Goal: Information Seeking & Learning: Find specific fact

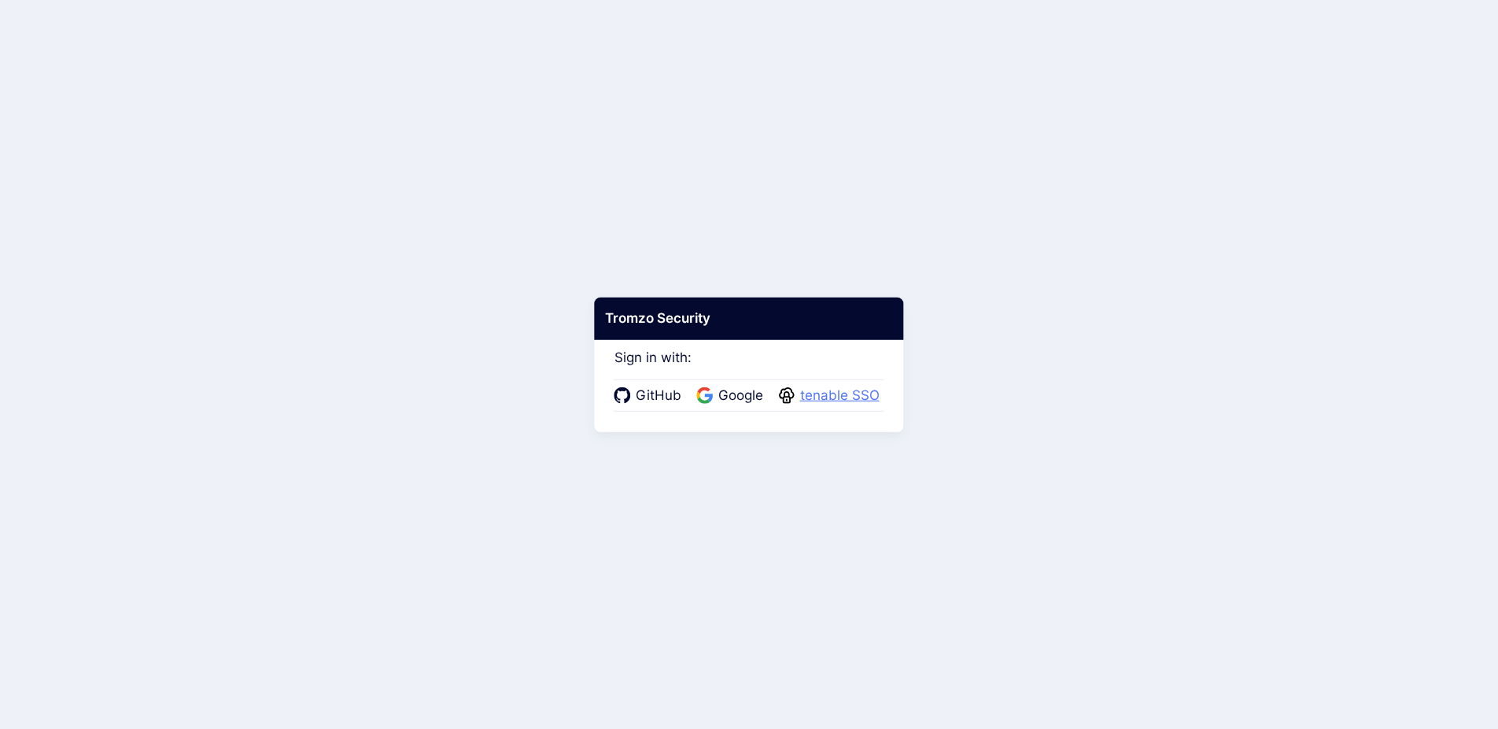
click at [829, 397] on span "tenable SSO" at bounding box center [840, 396] width 89 height 20
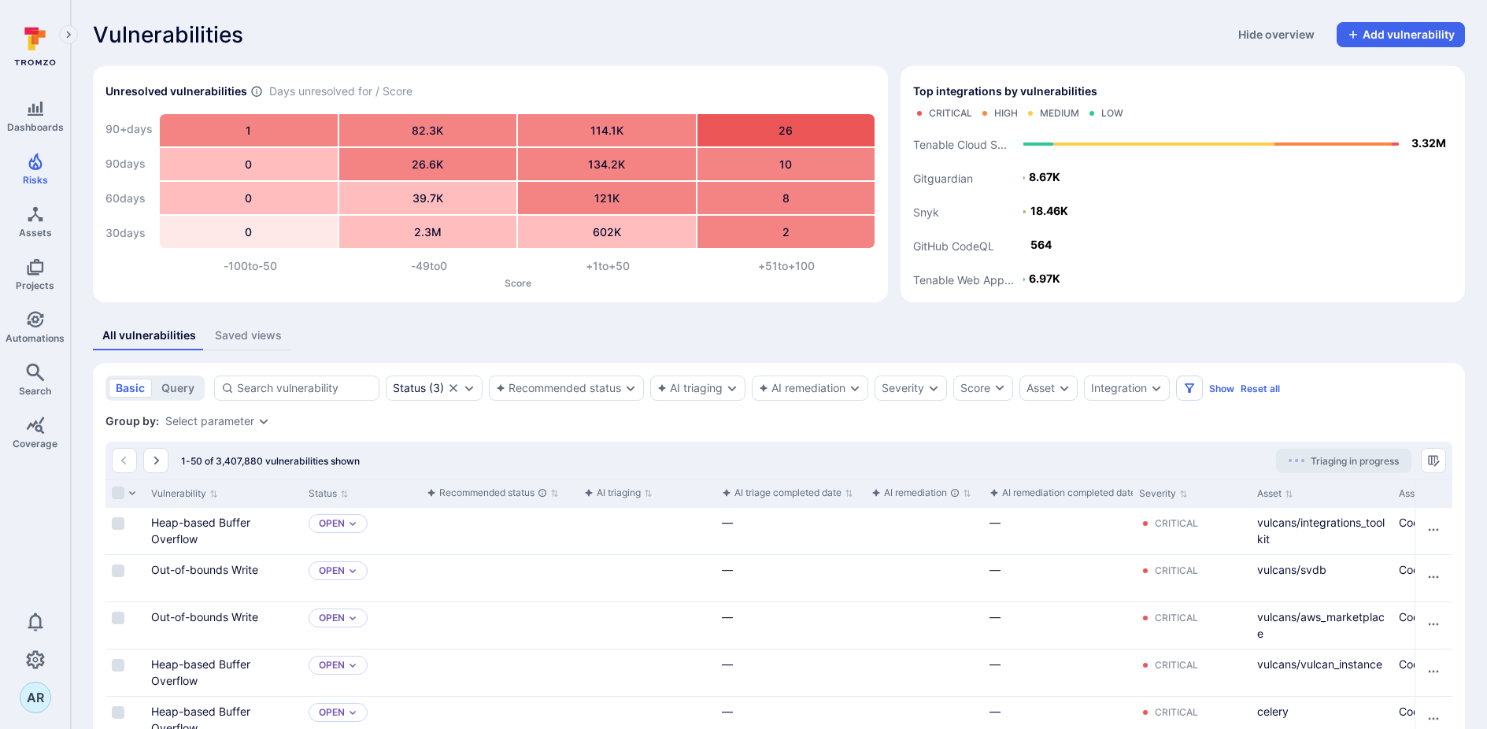
click at [510, 46] on div "Vulnerabilities Hide overview Add vulnerability" at bounding box center [779, 34] width 1372 height 25
click at [28, 116] on icon "Dashboards" at bounding box center [35, 108] width 19 height 19
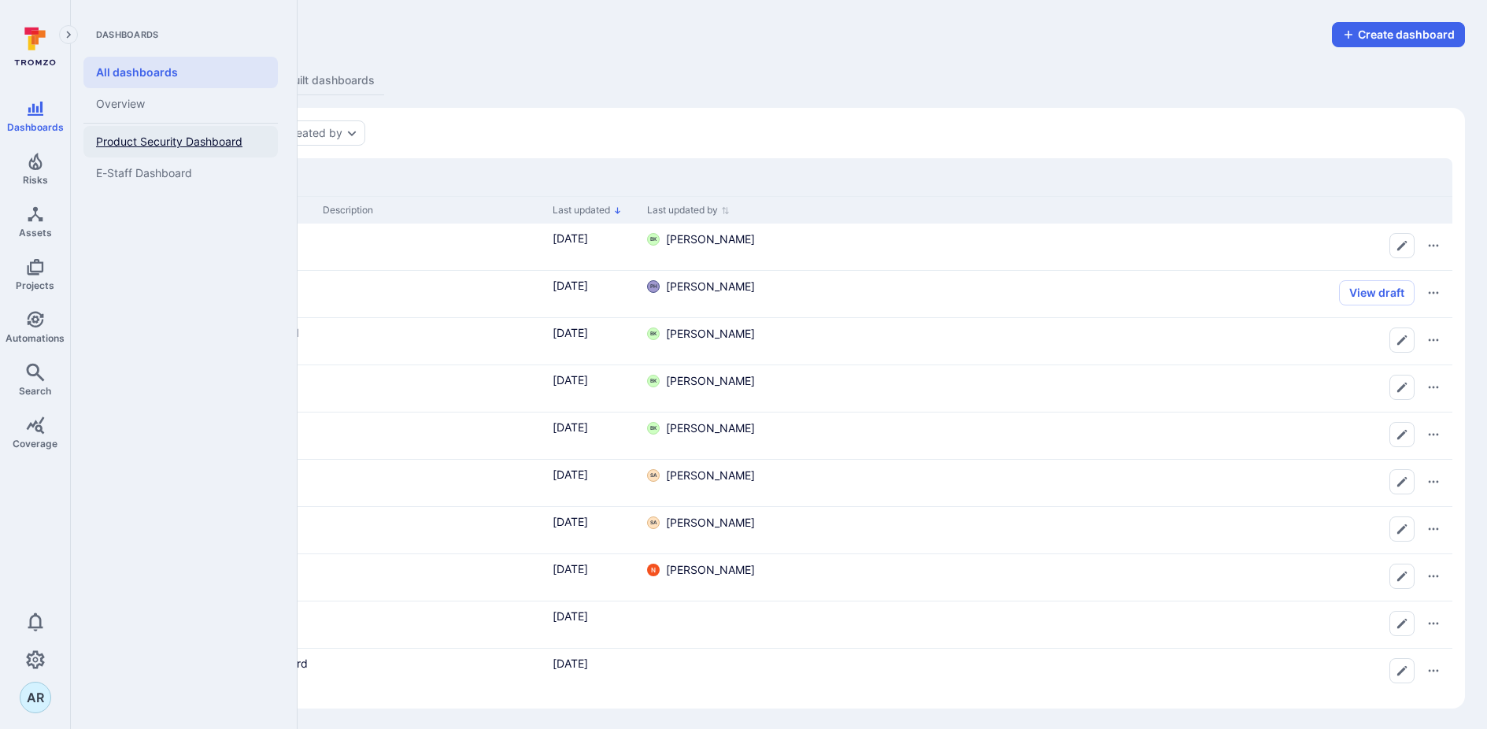
click at [216, 142] on span "Product Security Dashboard" at bounding box center [169, 142] width 146 height 14
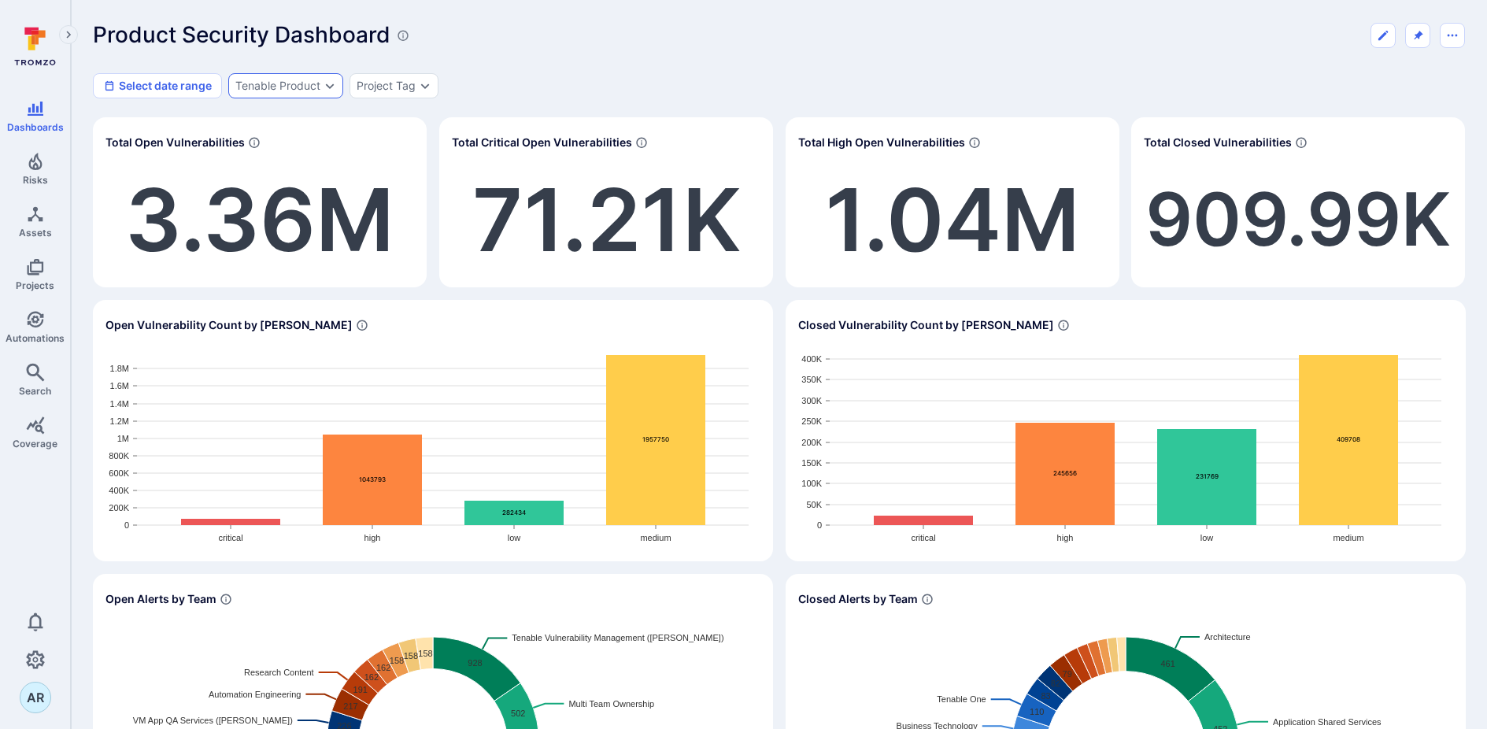
click at [300, 89] on div "Tenable Product" at bounding box center [277, 85] width 85 height 13
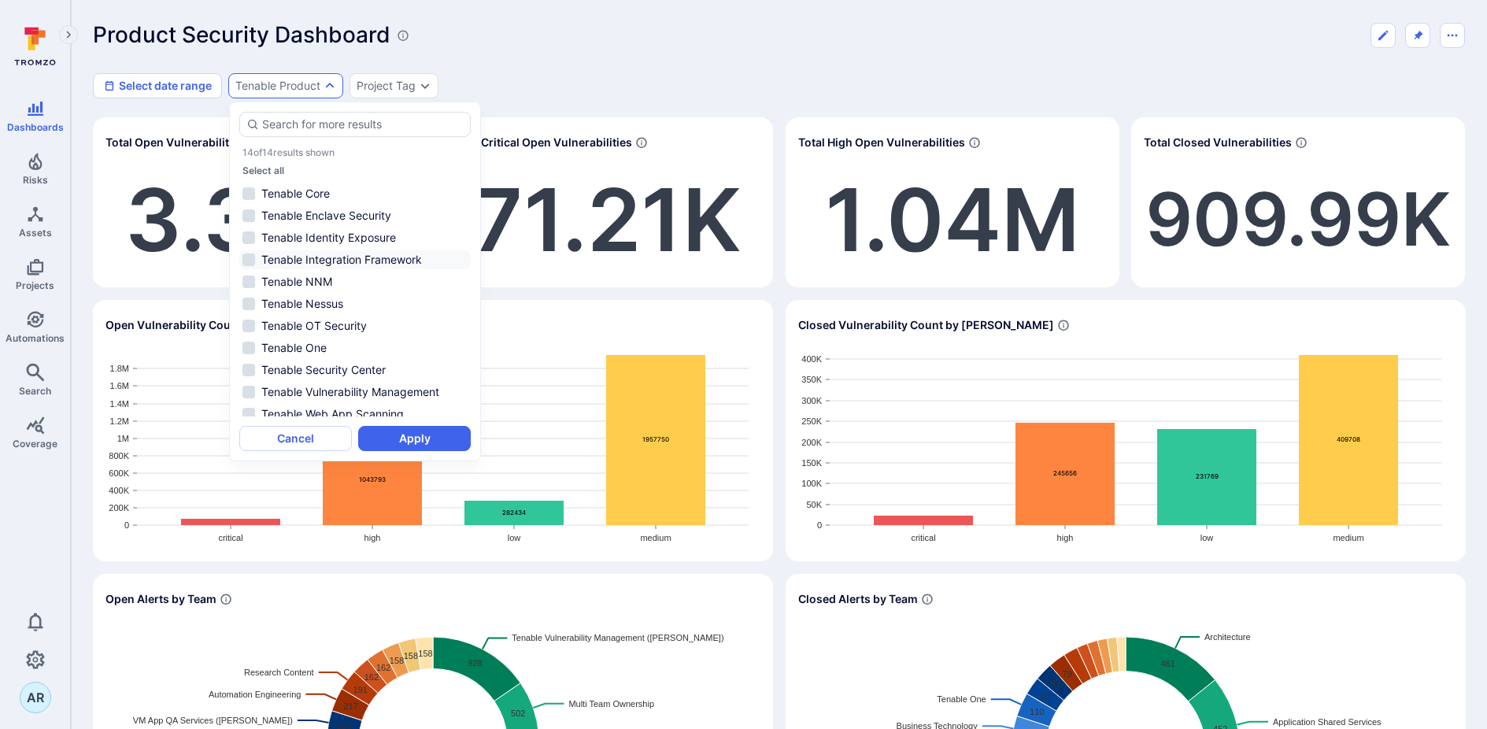
scroll to position [72, 0]
click at [33, 374] on icon "Search" at bounding box center [35, 372] width 18 height 18
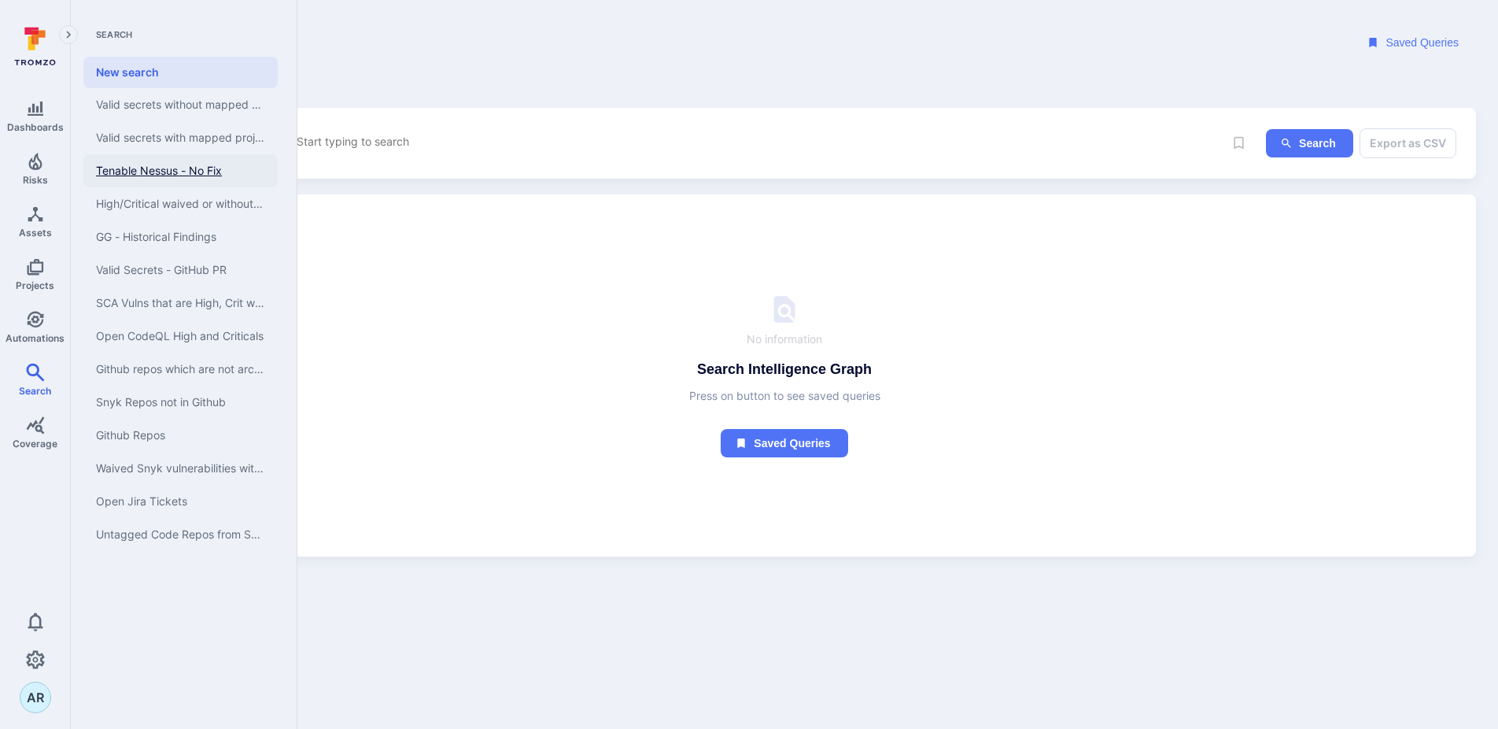
click at [164, 175] on link "Tenable Nessus - No Fix" at bounding box center [180, 170] width 194 height 33
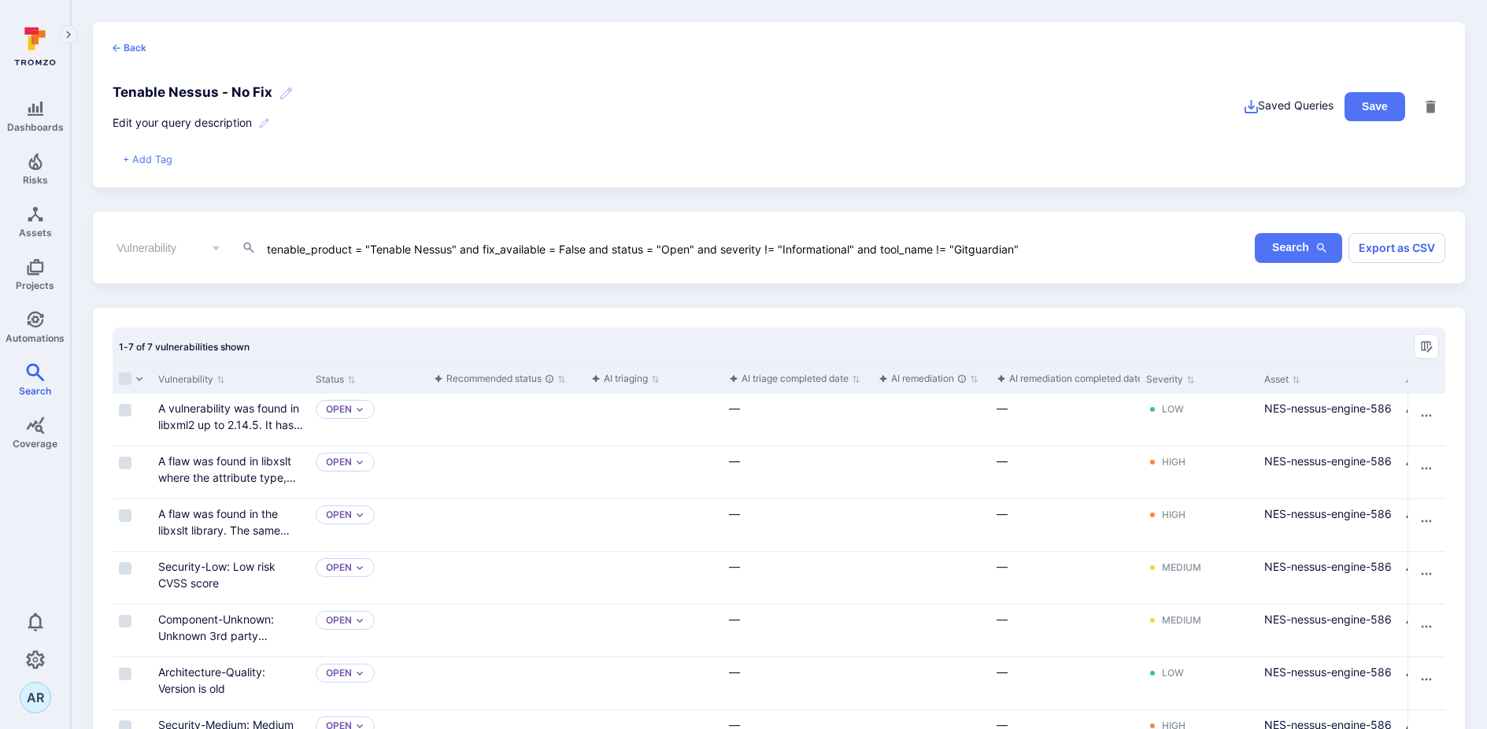
drag, startPoint x: 452, startPoint y: 249, endPoint x: 371, endPoint y: 250, distance: 81.1
click at [371, 250] on textarea "tenable_product = "Tenable Nessus" and fix_available = False and status = "Open…" at bounding box center [655, 247] width 780 height 17
paste textarea "Core"
click at [1307, 246] on button "Search" at bounding box center [1297, 248] width 87 height 30
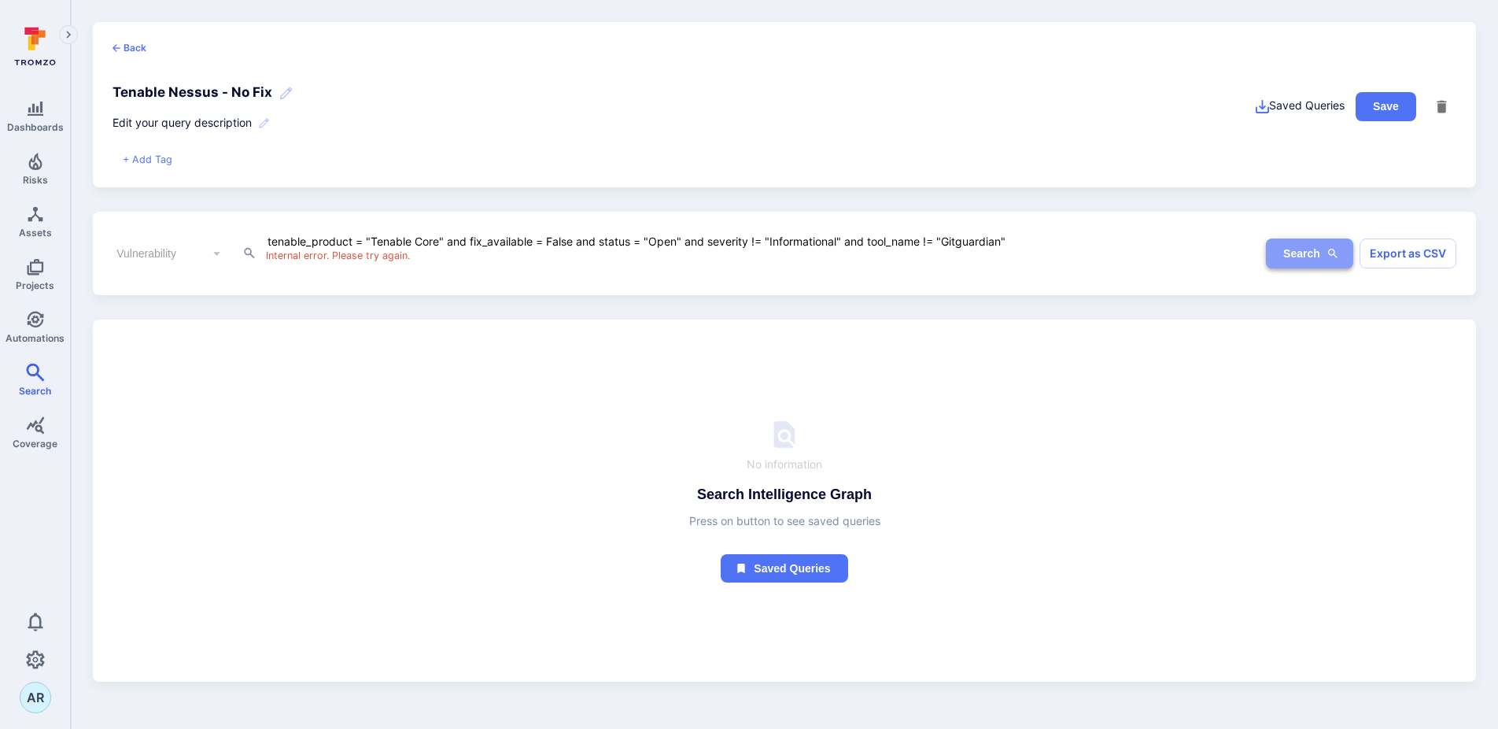
click at [1333, 257] on icon "button" at bounding box center [1333, 253] width 13 height 13
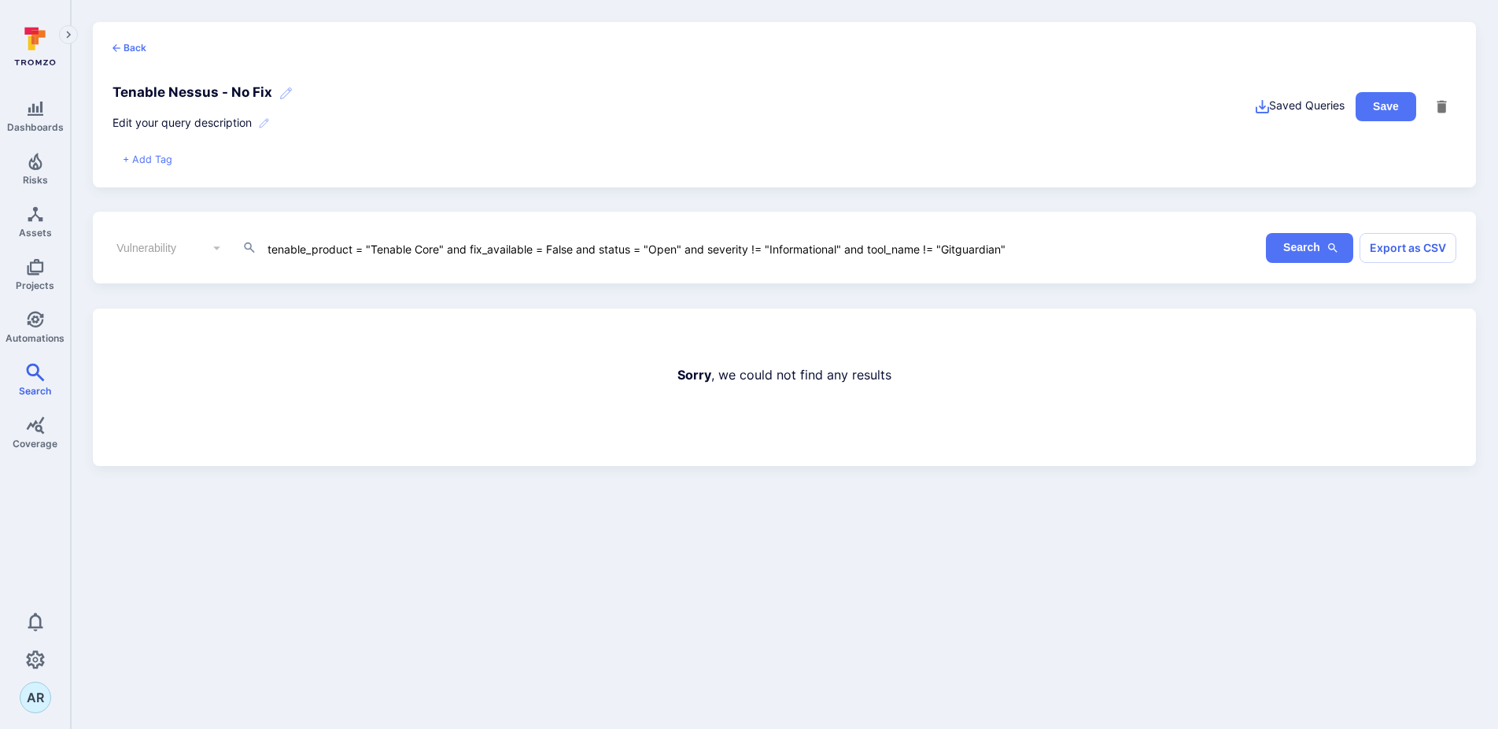
click at [404, 253] on textarea "tenable_product = "Tenable Core" and fix_available = False and status = "Open" …" at bounding box center [660, 247] width 788 height 17
drag, startPoint x: 438, startPoint y: 251, endPoint x: 372, endPoint y: 253, distance: 65.3
click at [372, 253] on textarea "tenable_product = "Tenable Core" and fix_available = False and status = "Open" …" at bounding box center [660, 247] width 788 height 17
paste textarea "Enclave Security"
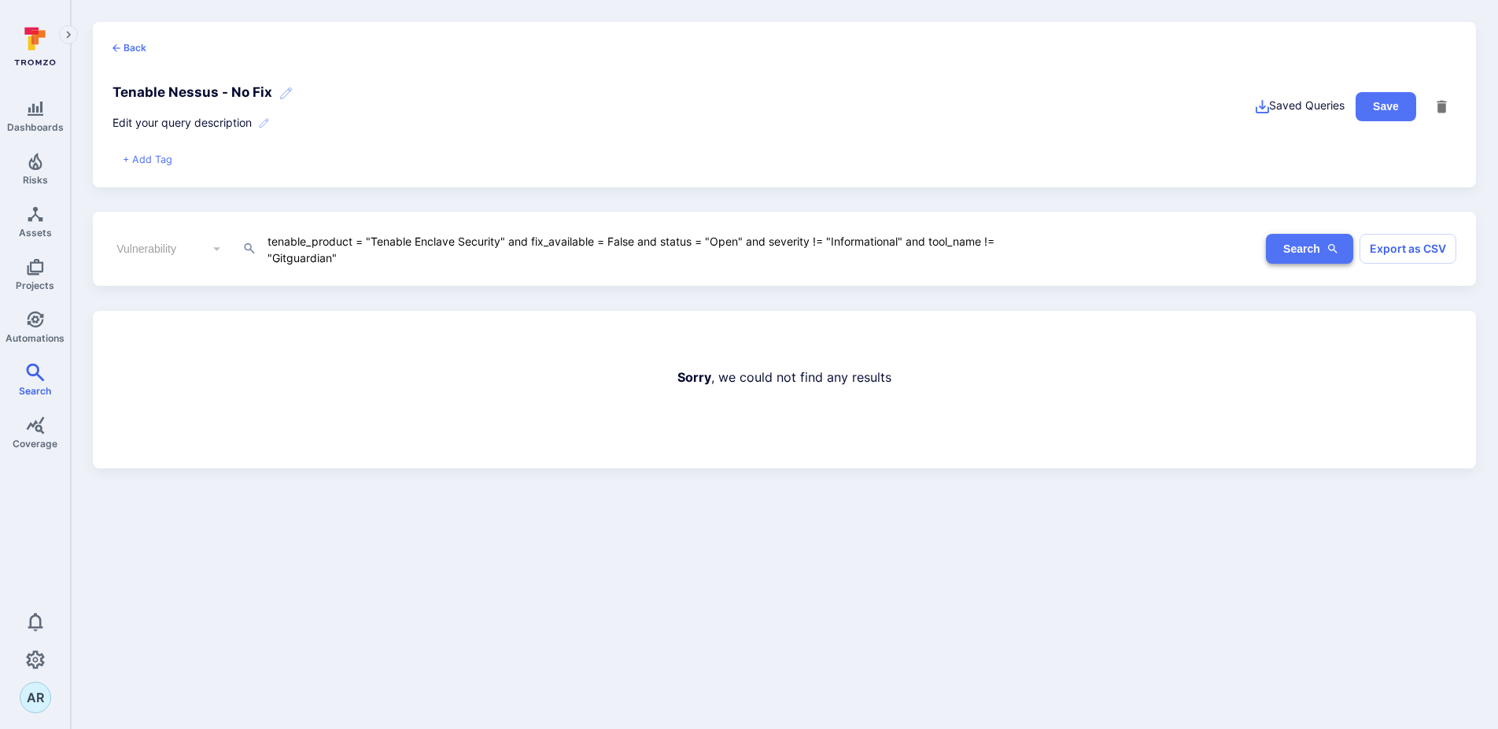
type textarea "tenable_product = "Tenable Enclave Security" and fix_available = False and stat…"
click at [1312, 249] on button "Search" at bounding box center [1309, 249] width 87 height 30
